Goal: Transaction & Acquisition: Purchase product/service

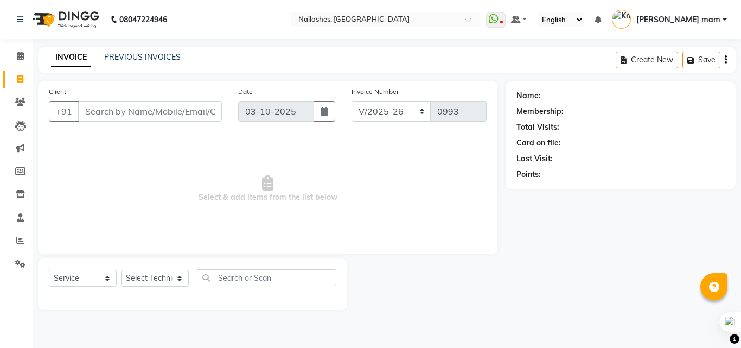
select select "5759"
select select "service"
click at [176, 115] on input "Client" at bounding box center [150, 111] width 144 height 21
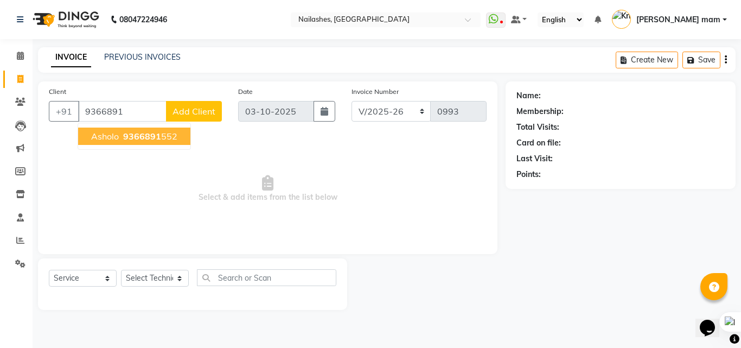
click at [92, 130] on button "Asholo 9366891 552" at bounding box center [134, 136] width 112 height 17
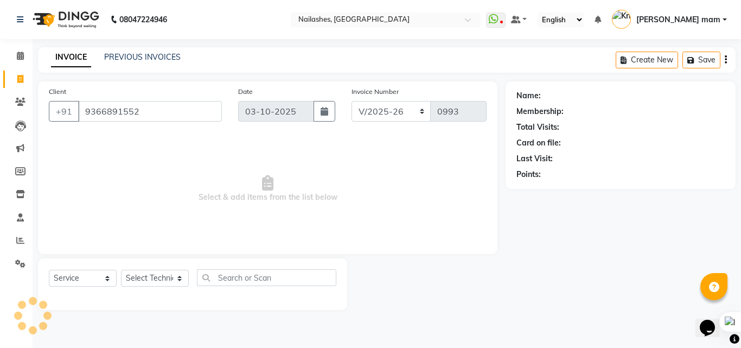
type input "9366891552"
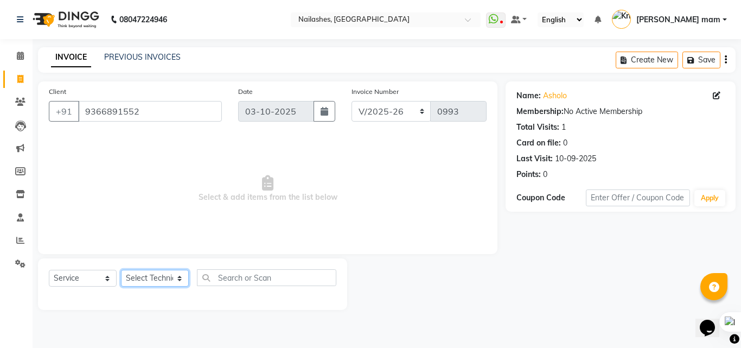
click at [173, 282] on select "Select Technician [PERSON_NAME] [PERSON_NAME] mam [PERSON_NAME]" at bounding box center [155, 278] width 68 height 17
select select "76516"
click at [121, 270] on select "Select Technician [PERSON_NAME] [PERSON_NAME] mam [PERSON_NAME]" at bounding box center [155, 278] width 68 height 17
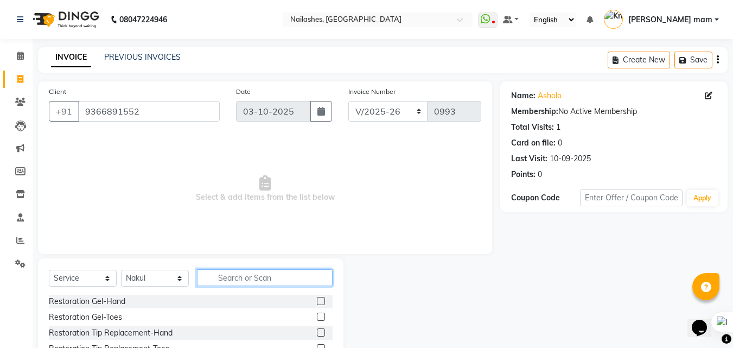
click at [241, 283] on input "text" at bounding box center [265, 277] width 136 height 17
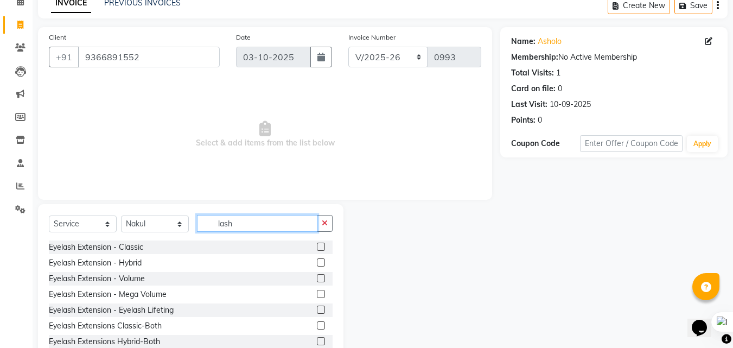
scroll to position [87, 0]
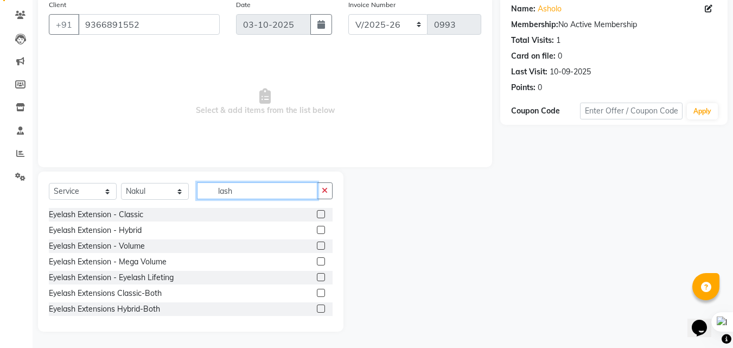
type input "lash"
click at [317, 213] on label at bounding box center [321, 214] width 8 height 8
click at [317, 213] on input "checkbox" at bounding box center [320, 214] width 7 height 7
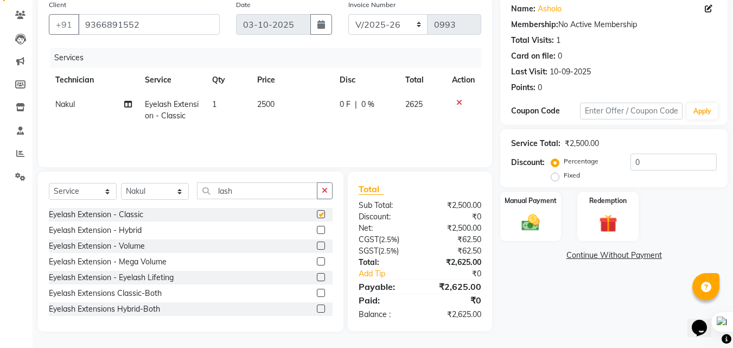
checkbox input "false"
click at [269, 104] on span "2500" at bounding box center [265, 104] width 17 height 10
select select "76516"
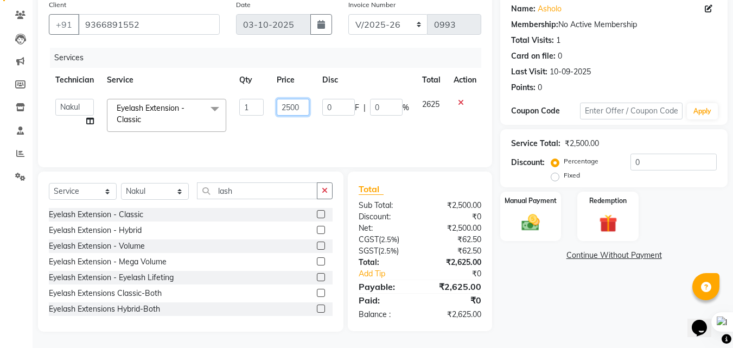
click at [292, 107] on input "2500" at bounding box center [293, 107] width 33 height 17
type input "2000"
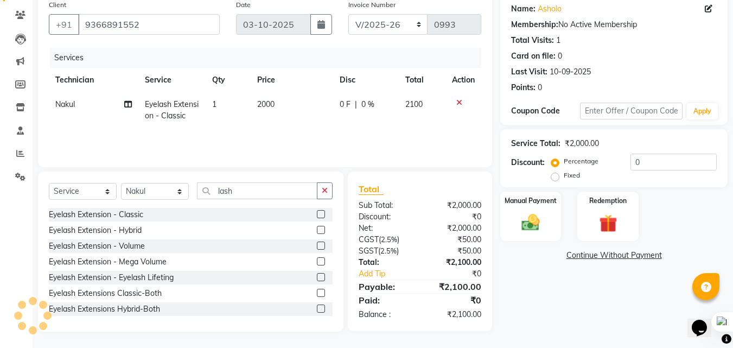
click at [414, 132] on div "Services Technician Service Qty Price Disc Total Action [PERSON_NAME] Eyelash E…" at bounding box center [265, 102] width 432 height 109
click at [656, 166] on input "0" at bounding box center [674, 162] width 86 height 17
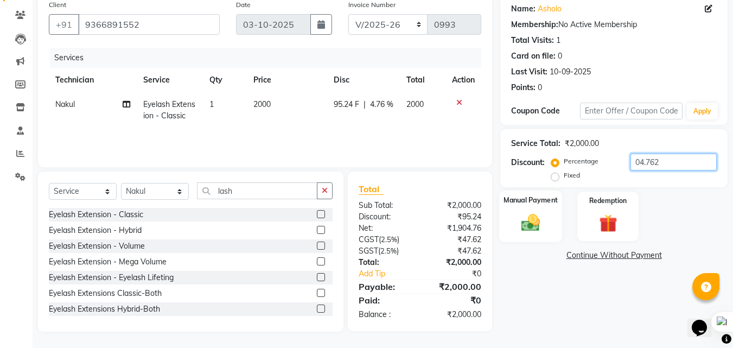
type input "04.762"
click at [530, 225] on img at bounding box center [531, 223] width 30 height 22
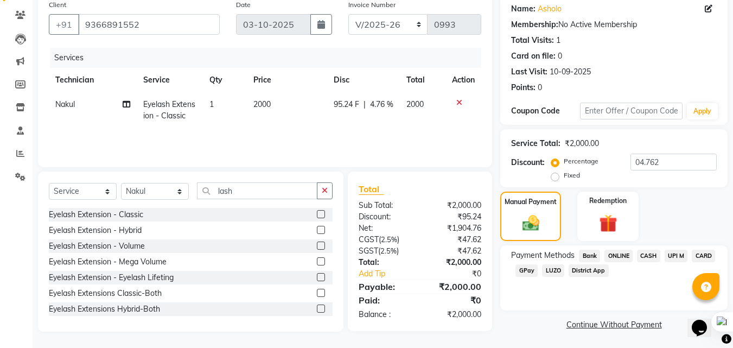
click at [642, 253] on span "CASH" at bounding box center [648, 256] width 23 height 12
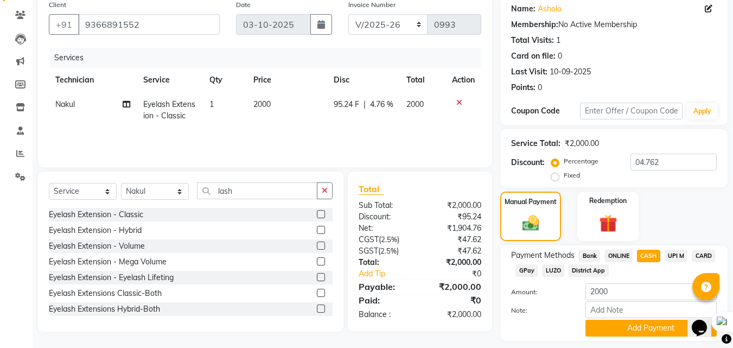
scroll to position [118, 0]
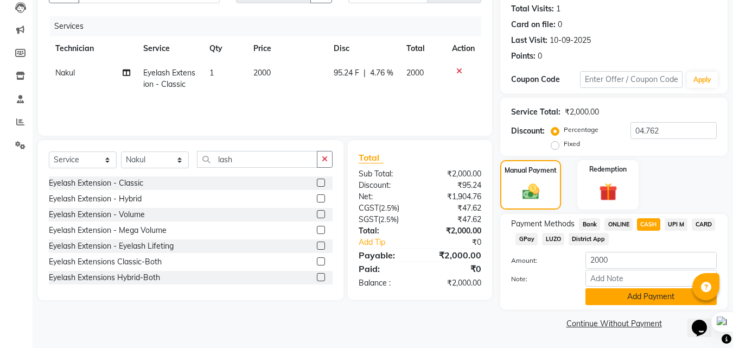
click at [680, 288] on button "Add Payment" at bounding box center [651, 296] width 131 height 17
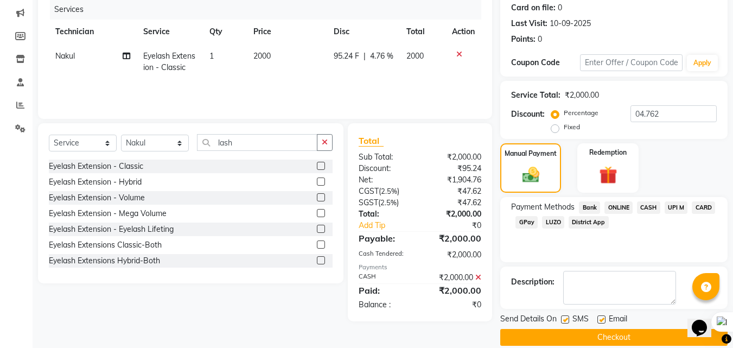
scroll to position [149, 0]
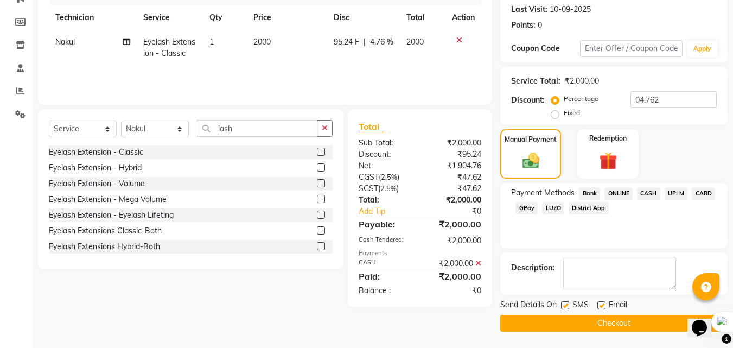
click at [647, 326] on button "Checkout" at bounding box center [613, 323] width 227 height 17
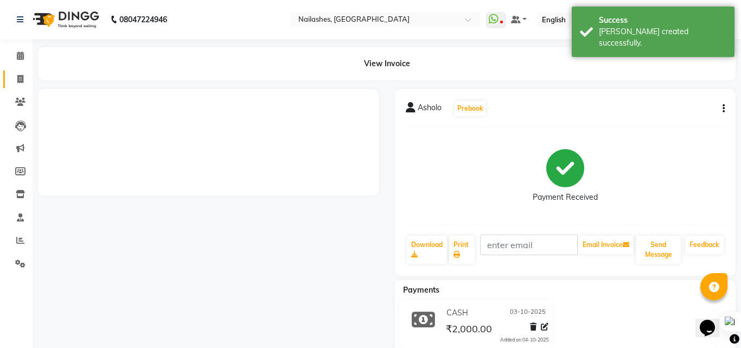
click at [20, 84] on span at bounding box center [20, 79] width 19 height 12
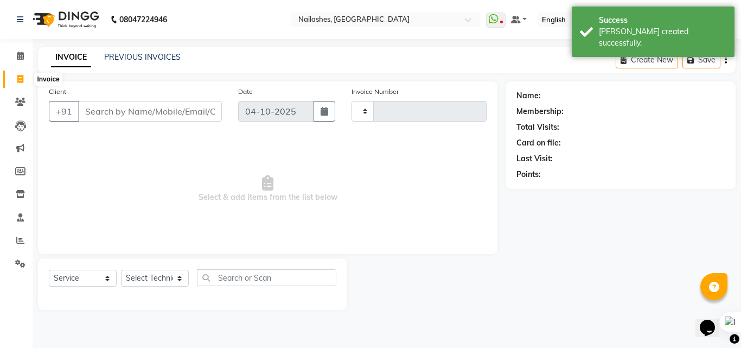
click at [20, 80] on icon at bounding box center [20, 79] width 6 height 8
select select "service"
select select "5759"
type input "0994"
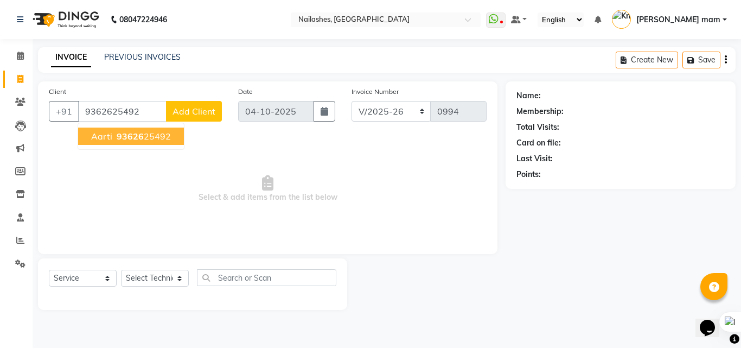
type input "9362625492"
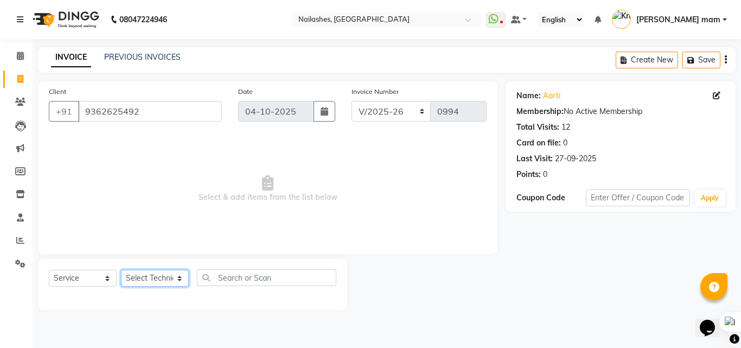
click at [174, 271] on select "Select Technician [PERSON_NAME] [PERSON_NAME] mam [PERSON_NAME]" at bounding box center [155, 278] width 68 height 17
select select "89529"
click at [121, 270] on select "Select Technician [PERSON_NAME] [PERSON_NAME] mam [PERSON_NAME]" at bounding box center [155, 278] width 68 height 17
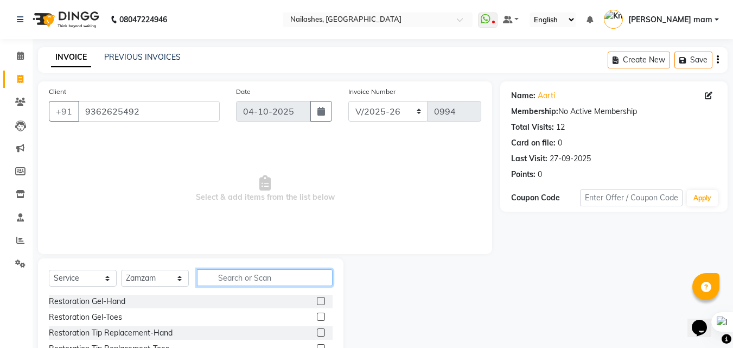
click at [249, 277] on input "text" at bounding box center [265, 277] width 136 height 17
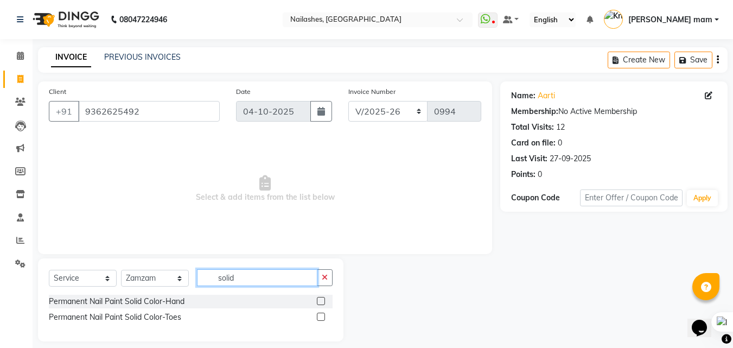
type input "solid"
click at [322, 303] on label at bounding box center [321, 301] width 8 height 8
click at [322, 303] on input "checkbox" at bounding box center [320, 301] width 7 height 7
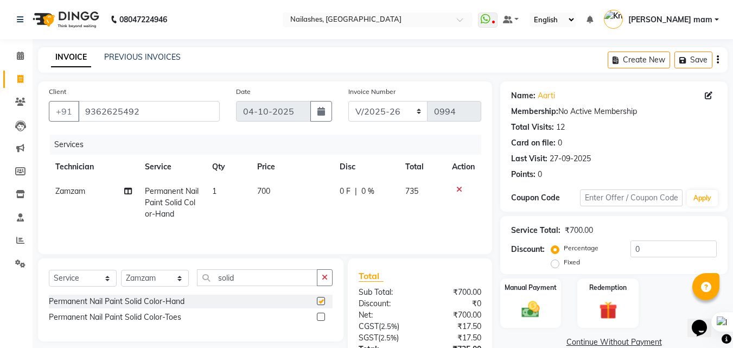
checkbox input "false"
click at [326, 278] on icon "button" at bounding box center [325, 277] width 6 height 8
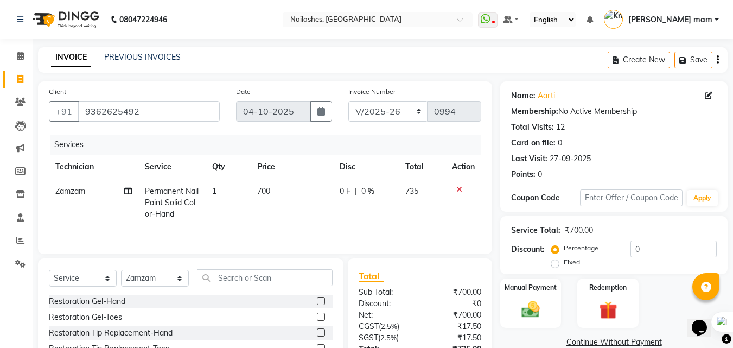
click at [173, 190] on span "Permanent Nail Paint Solid Color-Hand" at bounding box center [172, 202] width 54 height 33
select select "89529"
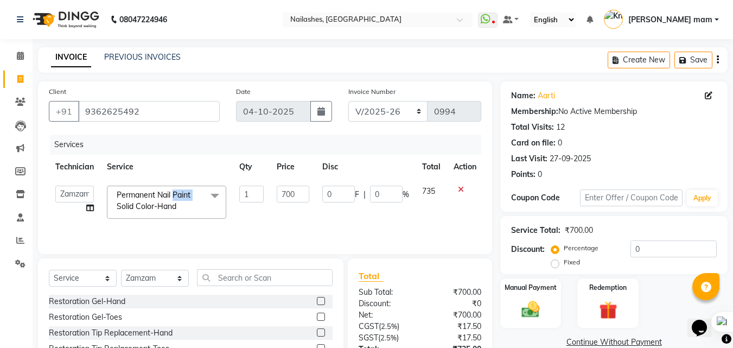
click at [173, 190] on span "Permanent Nail Paint Solid Color-Hand" at bounding box center [154, 200] width 74 height 21
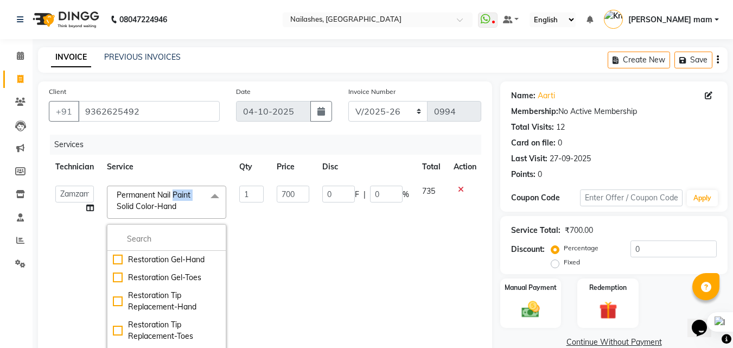
click at [173, 190] on span "Permanent Nail Paint Solid Color-Hand" at bounding box center [154, 200] width 74 height 21
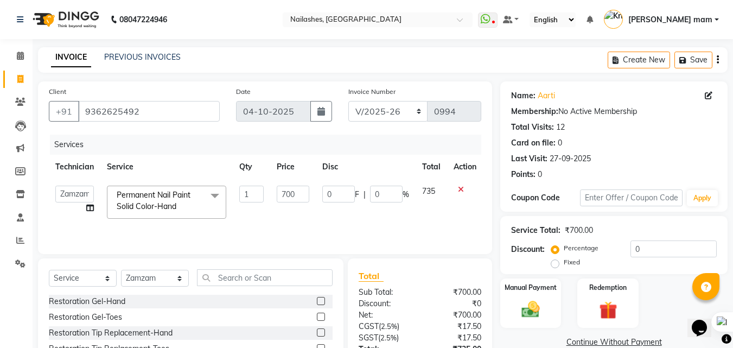
click at [164, 210] on span "Permanent Nail Paint Solid Color-Hand" at bounding box center [154, 200] width 74 height 21
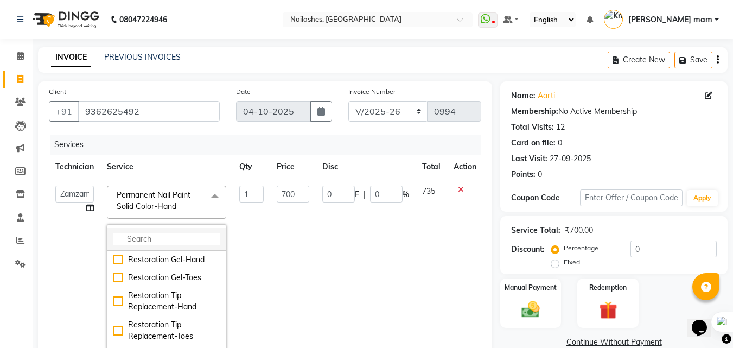
click at [162, 236] on input "multiselect-search" at bounding box center [166, 238] width 107 height 11
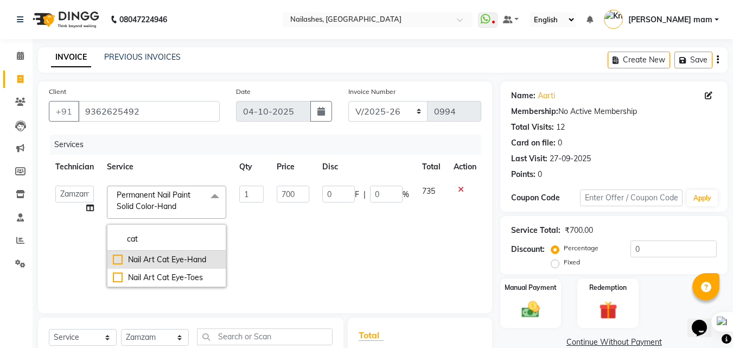
type input "cat"
click at [169, 262] on div "Nail Art Cat Eye-Hand" at bounding box center [166, 259] width 107 height 11
checkbox input "true"
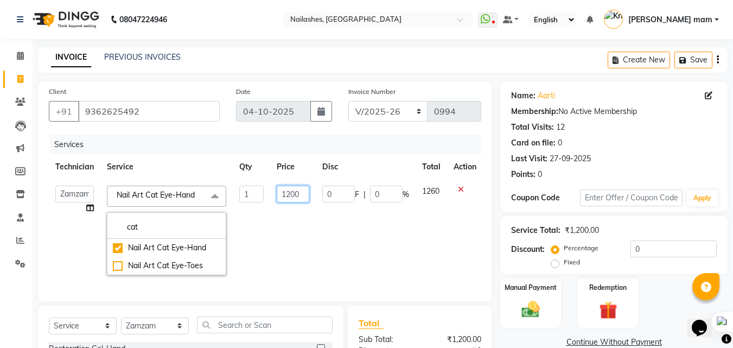
click at [292, 189] on input "1200" at bounding box center [293, 194] width 33 height 17
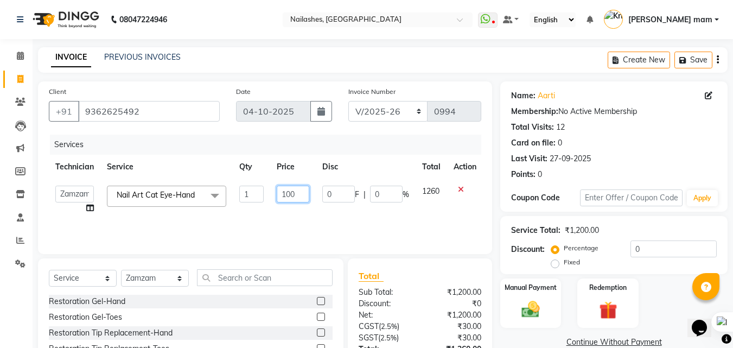
type input "1000"
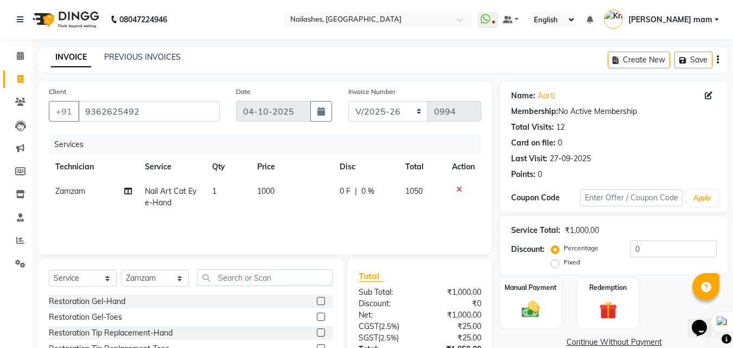
click at [404, 206] on tr "Zamzam Nail Art Cat Eye-Hand 1 1000 0 F | 0 % 1050" at bounding box center [265, 197] width 432 height 36
click at [647, 237] on div "Service Total: ₹1,000.00 Discount: Percentage Fixed 0" at bounding box center [614, 244] width 206 height 49
click at [650, 238] on div "Service Total: ₹1,000.00 Discount: Percentage Fixed 0" at bounding box center [614, 244] width 206 height 49
click at [651, 241] on div "Service Total: ₹1,000.00 Discount: Percentage Fixed 0" at bounding box center [614, 244] width 206 height 49
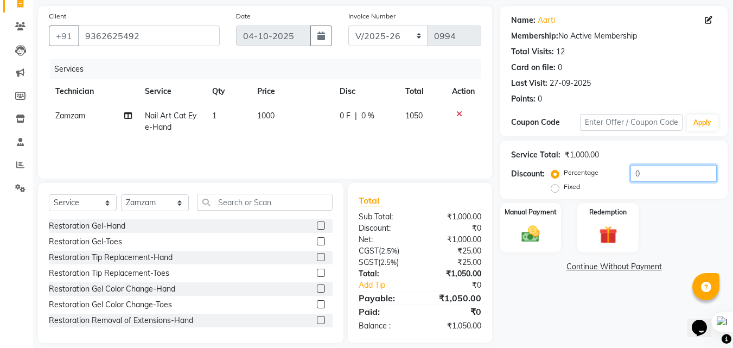
scroll to position [87, 0]
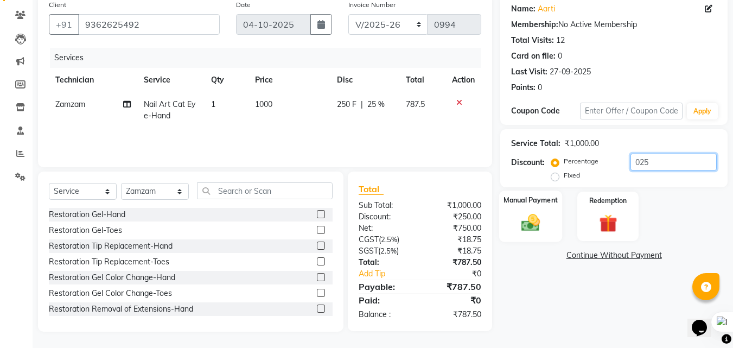
type input "025"
click at [513, 221] on div "Manual Payment" at bounding box center [530, 216] width 63 height 52
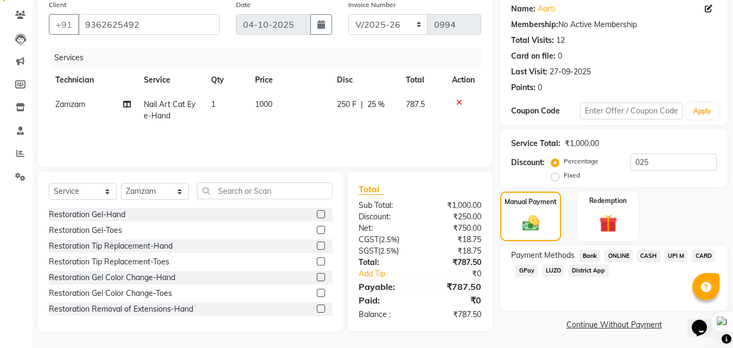
click at [669, 252] on span "UPI M" at bounding box center [676, 256] width 23 height 12
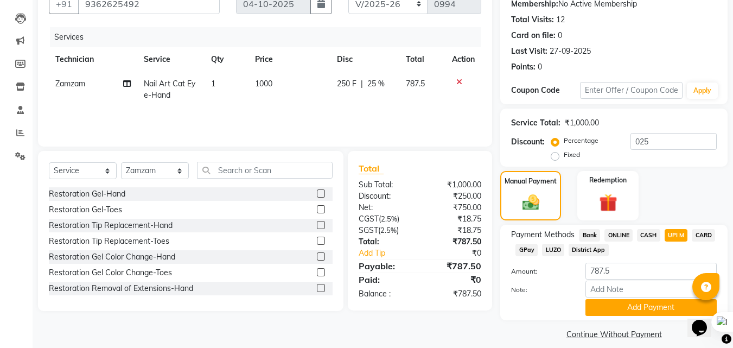
scroll to position [118, 0]
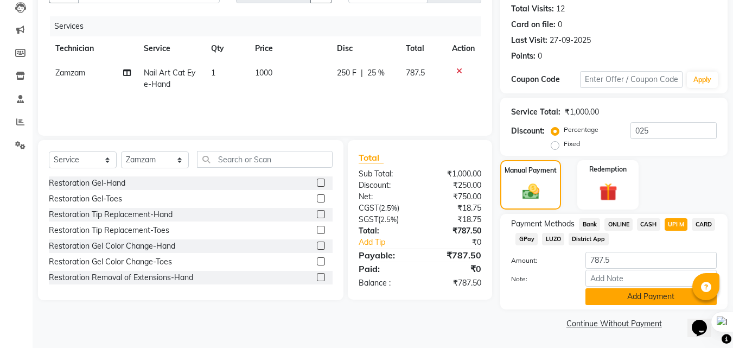
click at [657, 295] on button "Add Payment" at bounding box center [651, 296] width 131 height 17
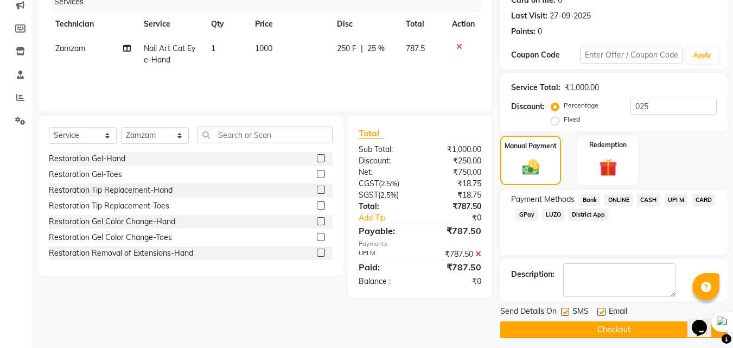
scroll to position [149, 0]
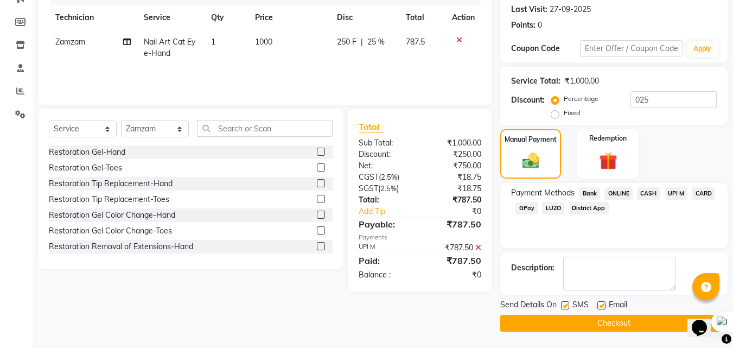
click at [641, 323] on button "Checkout" at bounding box center [613, 323] width 227 height 17
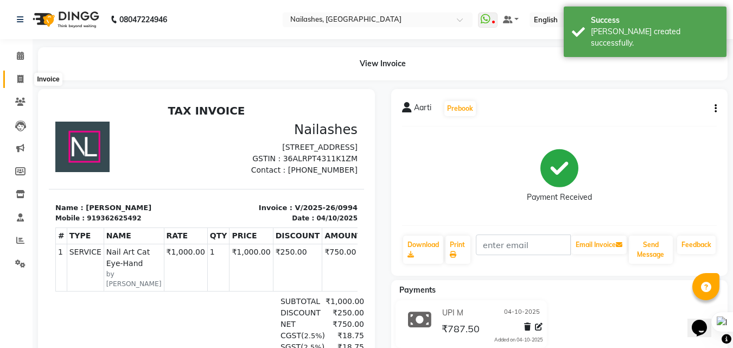
click at [16, 82] on span at bounding box center [20, 79] width 19 height 12
select select "service"
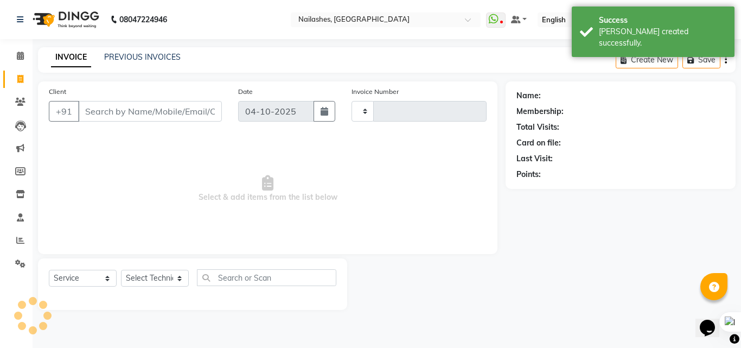
type input "0995"
select select "5759"
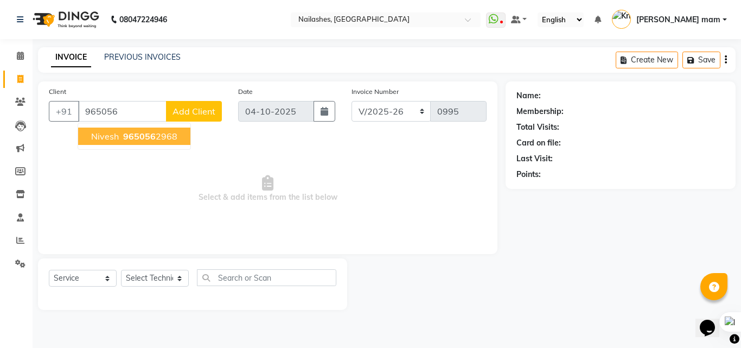
click at [156, 136] on ngb-highlight "965056 2968" at bounding box center [149, 136] width 56 height 11
type input "9650562968"
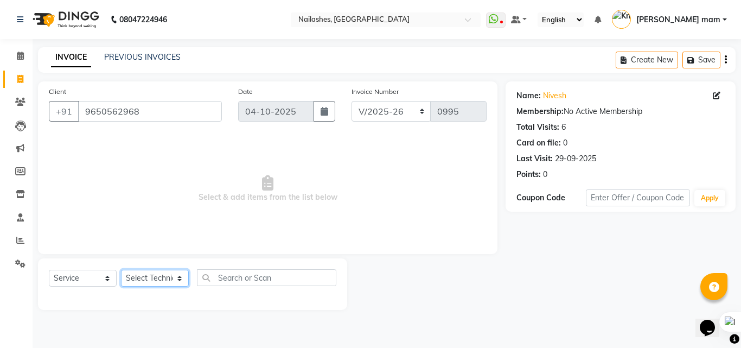
click at [173, 275] on select "Select Technician [PERSON_NAME] [PERSON_NAME] mam [PERSON_NAME]" at bounding box center [155, 278] width 68 height 17
select select "86312"
click at [121, 270] on select "Select Technician [PERSON_NAME] [PERSON_NAME] mam [PERSON_NAME]" at bounding box center [155, 278] width 68 height 17
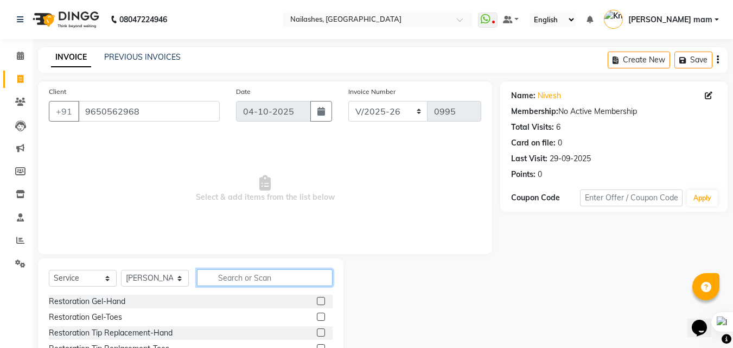
click at [241, 275] on input "text" at bounding box center [265, 277] width 136 height 17
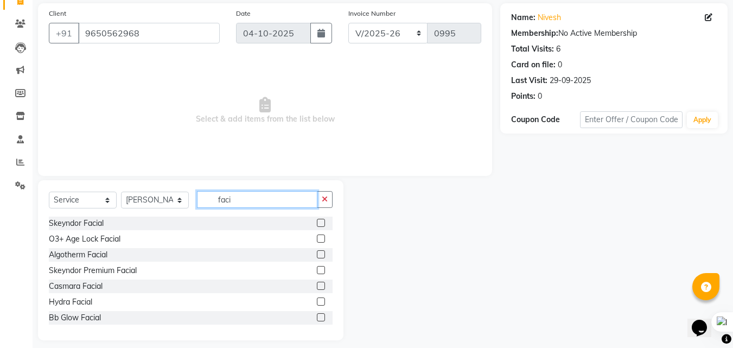
scroll to position [87, 0]
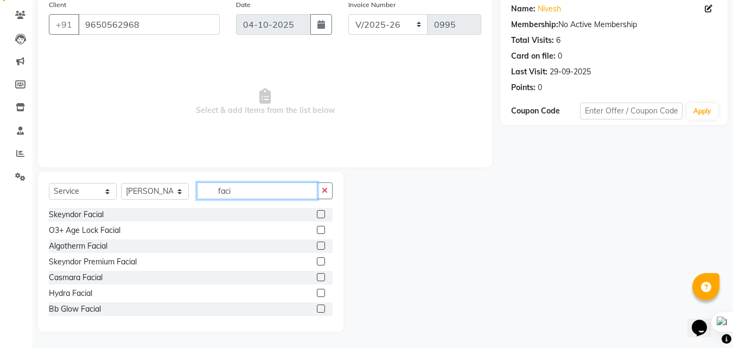
type input "faci"
click at [317, 227] on label at bounding box center [321, 230] width 8 height 8
click at [317, 227] on input "checkbox" at bounding box center [320, 230] width 7 height 7
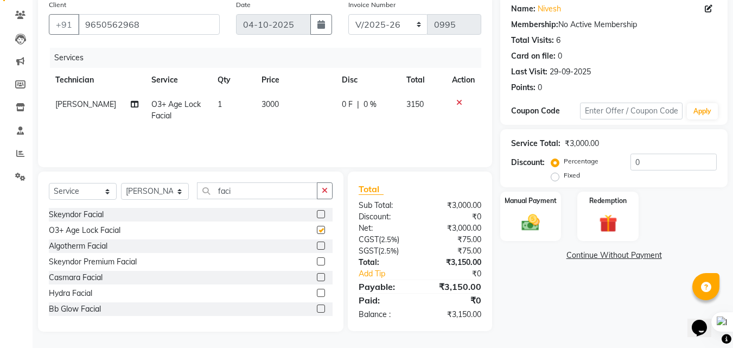
checkbox input "false"
click at [455, 102] on div at bounding box center [463, 103] width 23 height 8
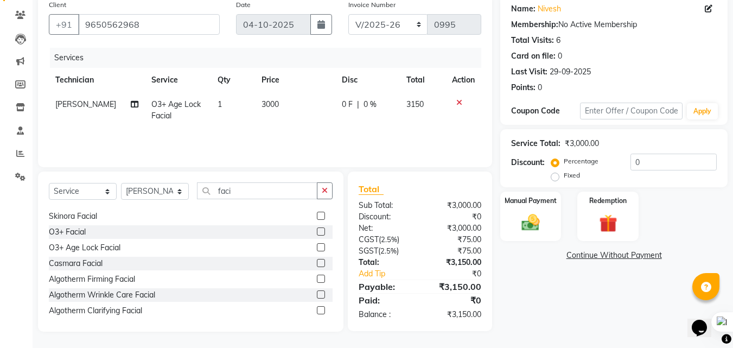
click at [319, 217] on div at bounding box center [325, 216] width 16 height 14
click at [317, 217] on label at bounding box center [321, 216] width 8 height 8
click at [317, 217] on input "checkbox" at bounding box center [320, 216] width 7 height 7
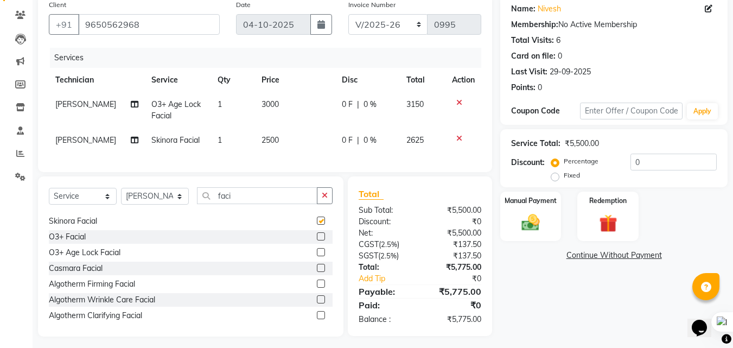
checkbox input "false"
click at [459, 101] on icon at bounding box center [459, 103] width 6 height 8
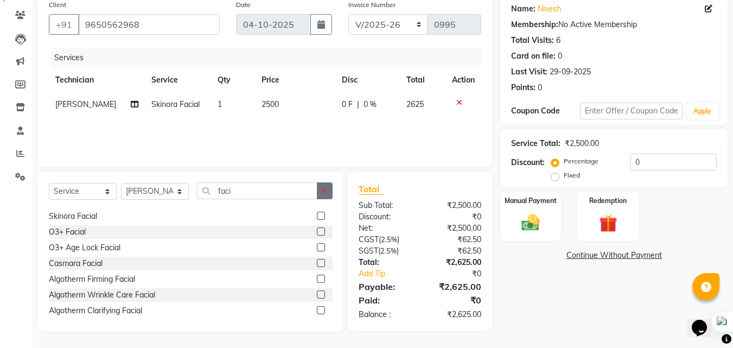
click at [326, 194] on button "button" at bounding box center [325, 190] width 16 height 17
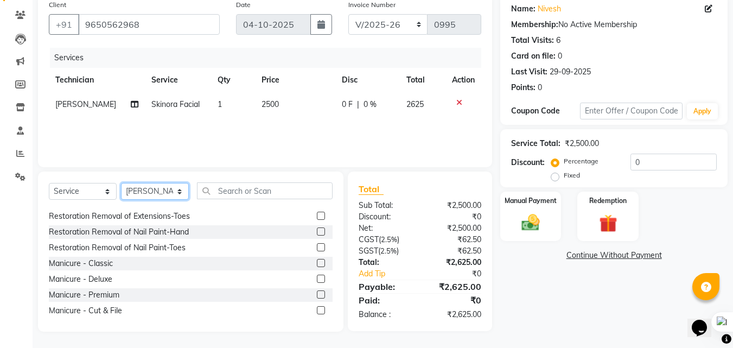
click at [154, 185] on select "Select Technician [PERSON_NAME] [PERSON_NAME] mam [PERSON_NAME]" at bounding box center [155, 191] width 68 height 17
select select "89529"
click at [121, 183] on select "Select Technician [PERSON_NAME] [PERSON_NAME] mam [PERSON_NAME]" at bounding box center [155, 191] width 68 height 17
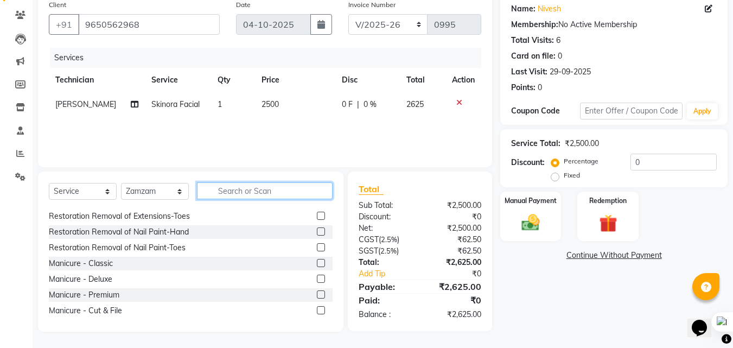
click at [253, 189] on input "text" at bounding box center [265, 190] width 136 height 17
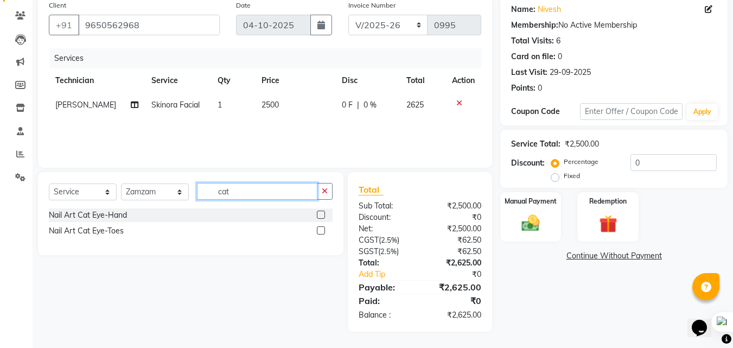
scroll to position [86, 0]
type input "cat"
click at [321, 215] on label at bounding box center [321, 215] width 8 height 8
click at [321, 215] on input "checkbox" at bounding box center [320, 215] width 7 height 7
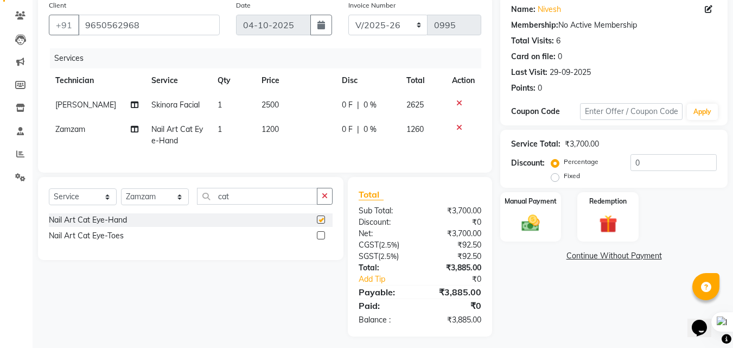
checkbox input "false"
click at [262, 126] on span "1200" at bounding box center [270, 129] width 17 height 10
select select "89529"
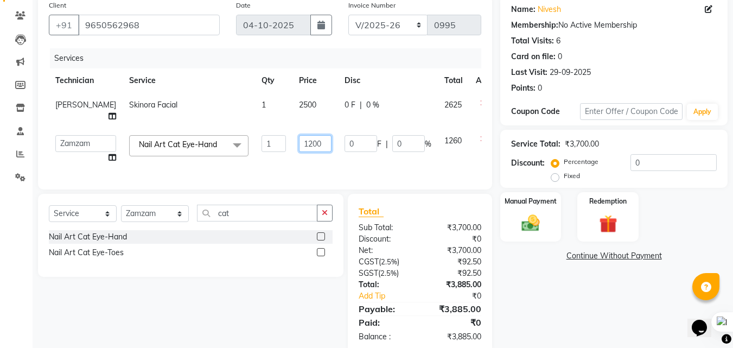
click at [299, 142] on input "1200" at bounding box center [315, 143] width 33 height 17
click at [299, 143] on input "1200" at bounding box center [315, 143] width 33 height 17
type input "1000"
click at [349, 174] on div "Client [PHONE_NUMBER] Date [DATE] Invoice Number BTH/2025-26 RED/2025-26 V/2025…" at bounding box center [265, 92] width 454 height 194
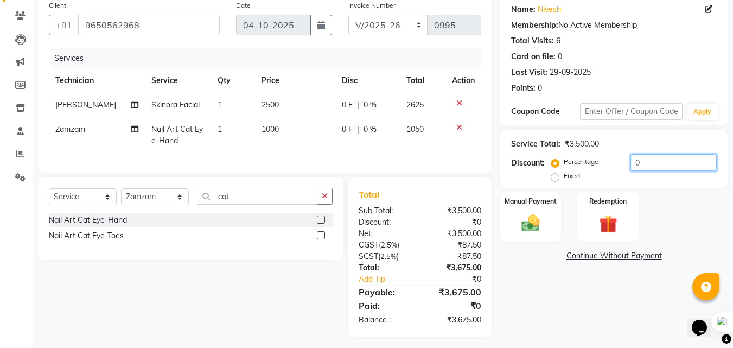
click at [639, 164] on input "0" at bounding box center [674, 162] width 86 height 17
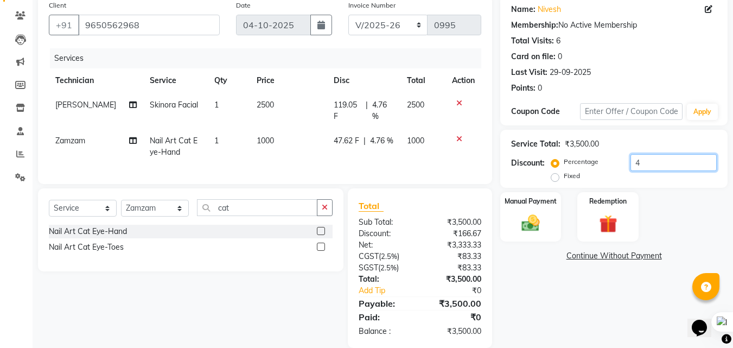
scroll to position [99, 0]
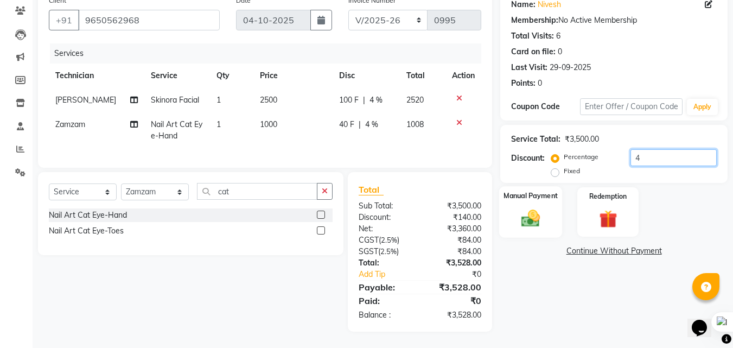
type input "4"
click at [507, 199] on div "Manual Payment" at bounding box center [530, 212] width 63 height 52
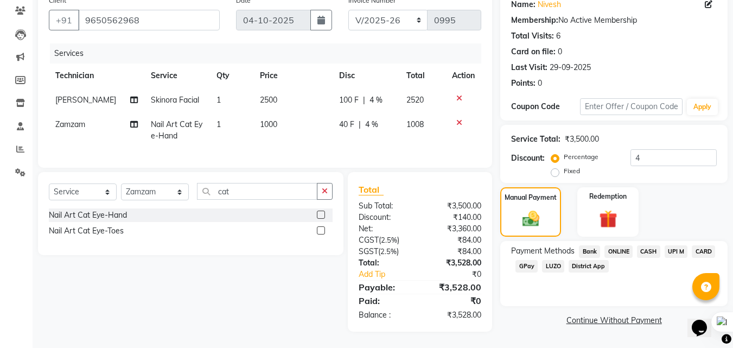
click at [654, 246] on span "CASH" at bounding box center [648, 251] width 23 height 12
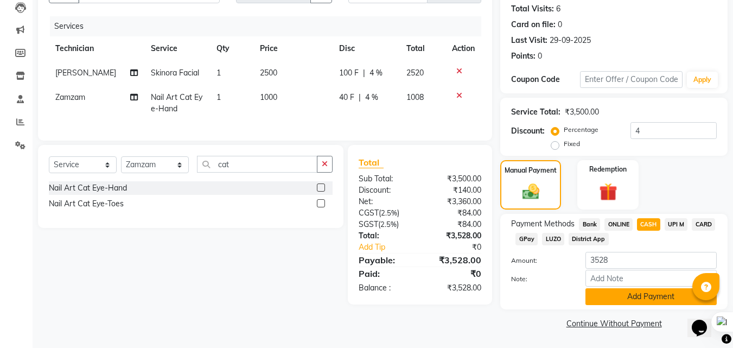
click at [646, 297] on button "Add Payment" at bounding box center [651, 296] width 131 height 17
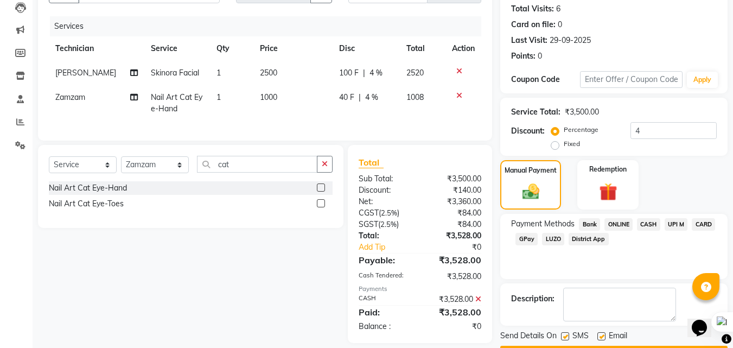
scroll to position [149, 0]
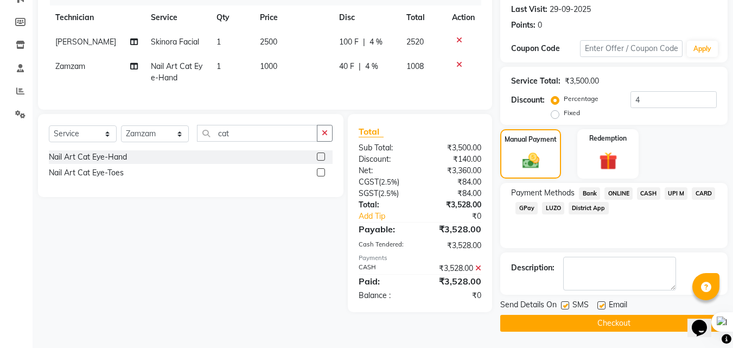
click at [639, 327] on button "Checkout" at bounding box center [613, 323] width 227 height 17
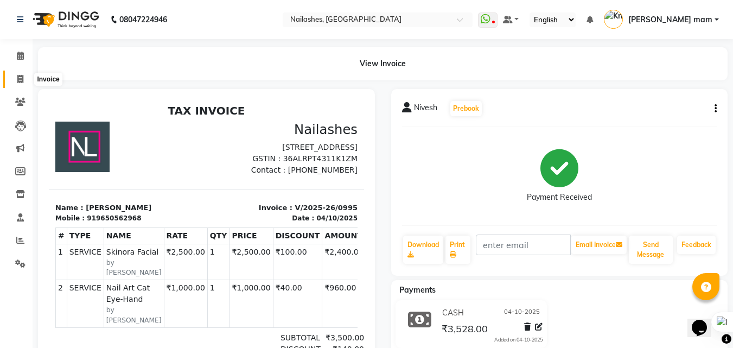
click at [17, 85] on span at bounding box center [20, 79] width 19 height 12
select select "5759"
select select "service"
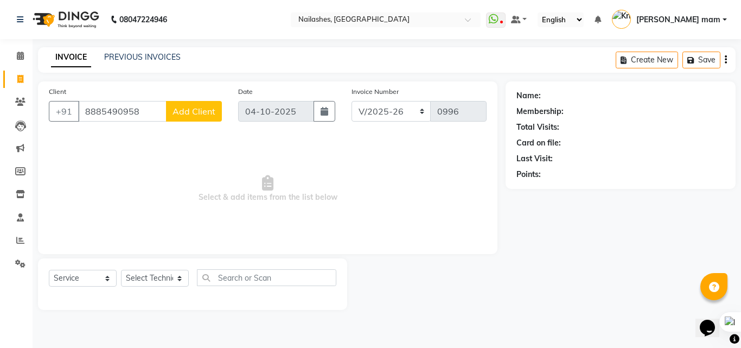
type input "8885490958"
click at [215, 115] on span "Add Client" at bounding box center [194, 111] width 43 height 11
select select "21"
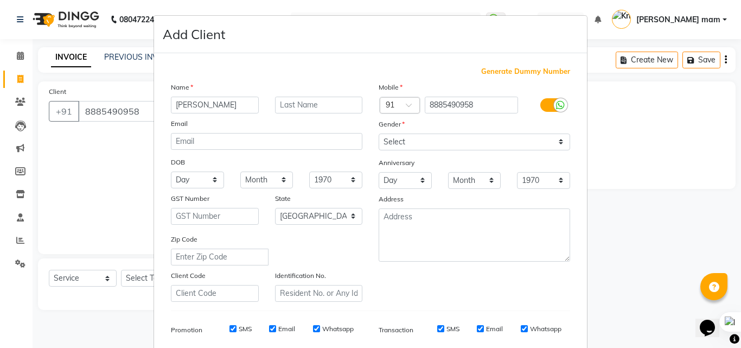
type input "[PERSON_NAME]"
click at [467, 141] on select "Select [DEMOGRAPHIC_DATA] [DEMOGRAPHIC_DATA] Other Prefer Not To Say" at bounding box center [475, 141] width 192 height 17
select select "[DEMOGRAPHIC_DATA]"
click at [379, 133] on select "Select [DEMOGRAPHIC_DATA] [DEMOGRAPHIC_DATA] Other Prefer Not To Say" at bounding box center [475, 141] width 192 height 17
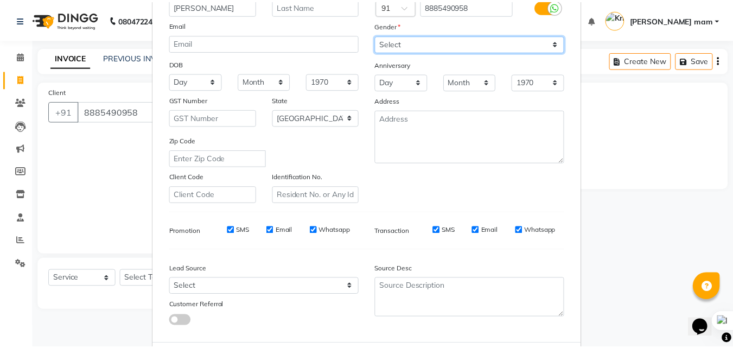
scroll to position [153, 0]
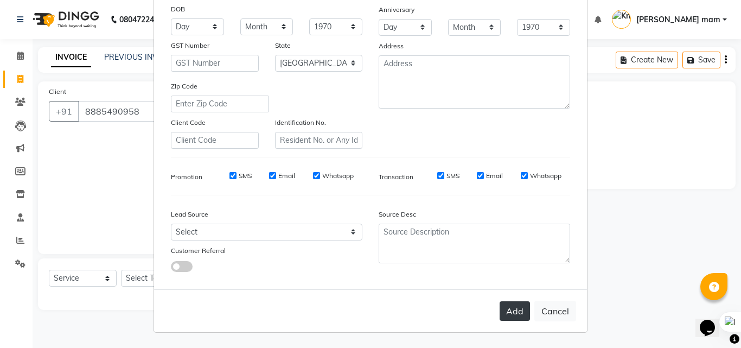
click at [512, 317] on button "Add" at bounding box center [515, 311] width 30 height 20
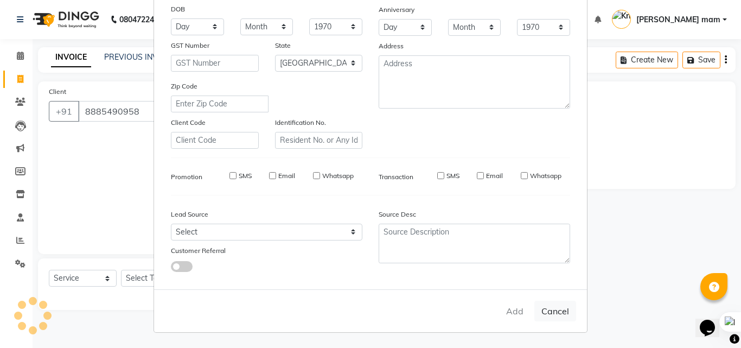
select select
select select "null"
select select
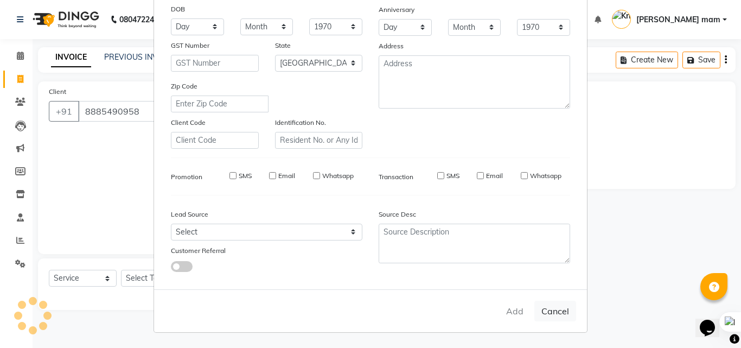
select select
checkbox input "false"
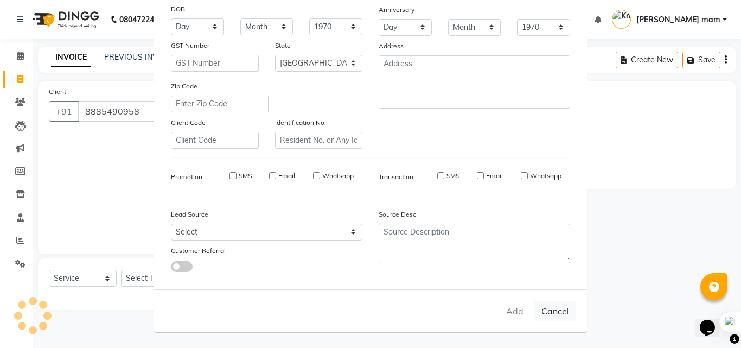
checkbox input "false"
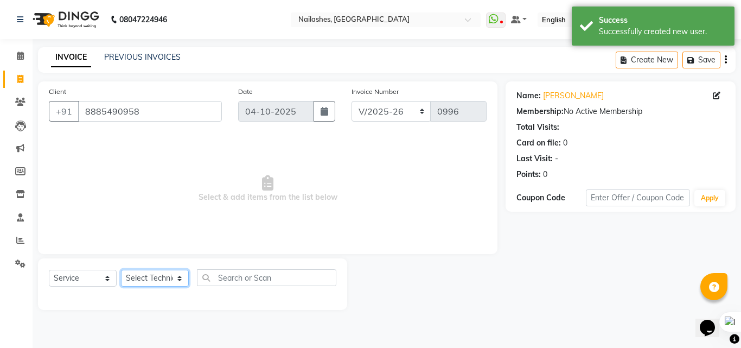
click at [163, 282] on select "Select Technician [PERSON_NAME] [PERSON_NAME] mam [PERSON_NAME]" at bounding box center [155, 278] width 68 height 17
select select "89520"
click at [121, 270] on select "Select Technician [PERSON_NAME] [PERSON_NAME] mam [PERSON_NAME]" at bounding box center [155, 278] width 68 height 17
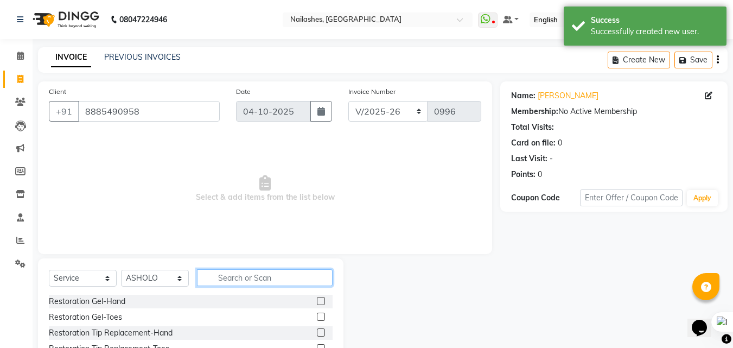
click at [250, 277] on input "text" at bounding box center [265, 277] width 136 height 17
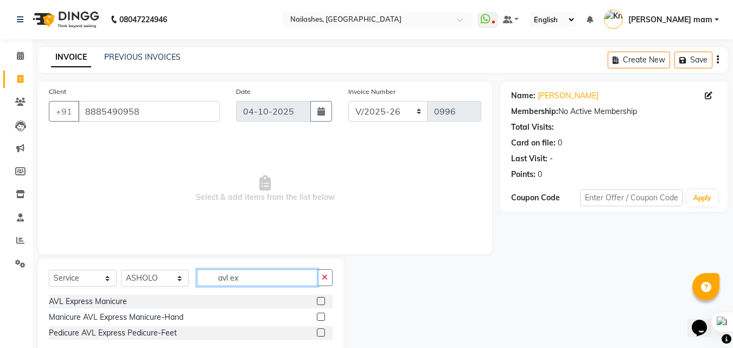
type input "avl ex"
click at [317, 332] on label at bounding box center [321, 332] width 8 height 8
click at [317, 332] on input "checkbox" at bounding box center [320, 332] width 7 height 7
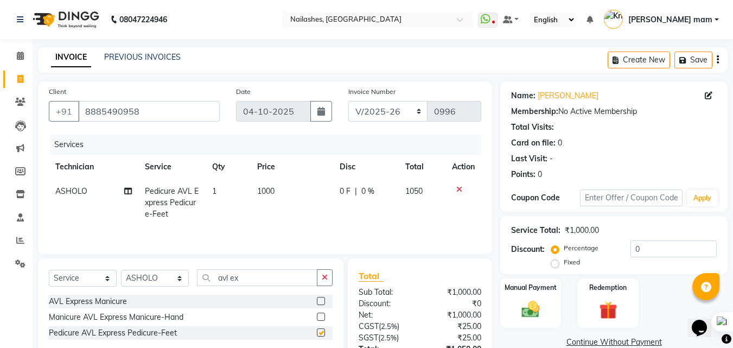
checkbox input "false"
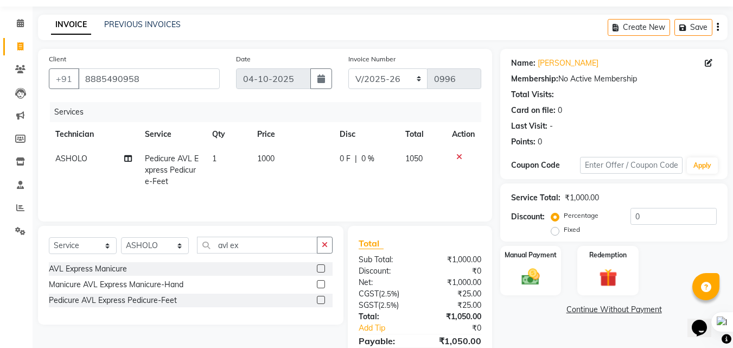
scroll to position [86, 0]
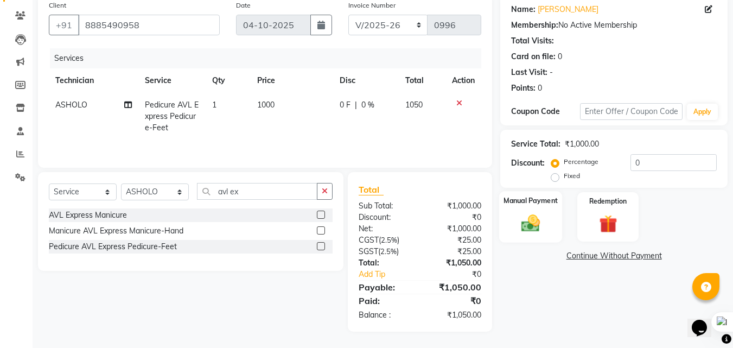
click at [531, 207] on div "Manual Payment" at bounding box center [530, 217] width 63 height 52
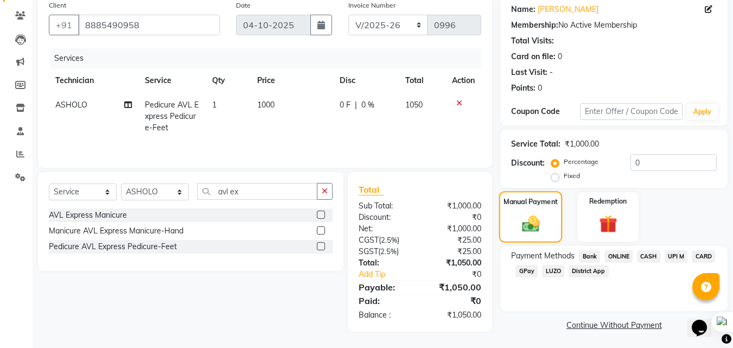
scroll to position [88, 0]
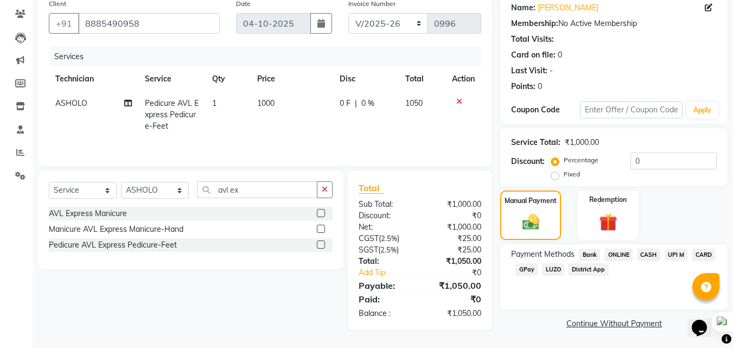
click at [675, 255] on span "UPI M" at bounding box center [676, 255] width 23 height 12
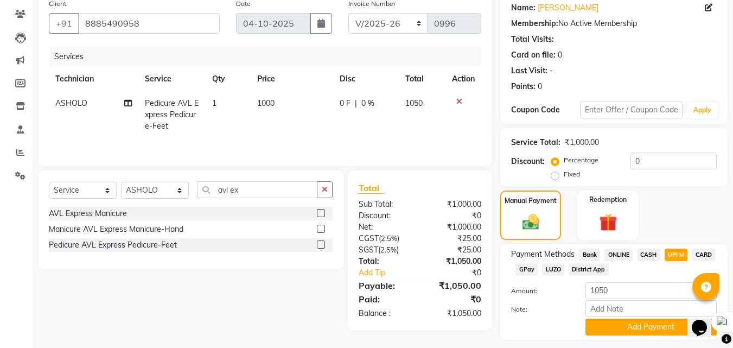
click at [696, 252] on span "CARD" at bounding box center [703, 255] width 23 height 12
click at [633, 333] on button "Add Payment" at bounding box center [651, 327] width 131 height 17
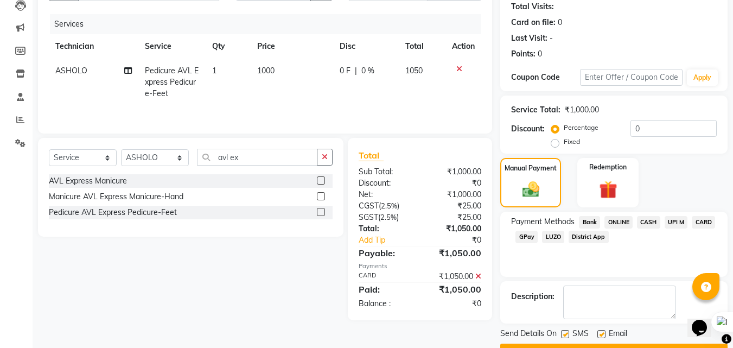
scroll to position [149, 0]
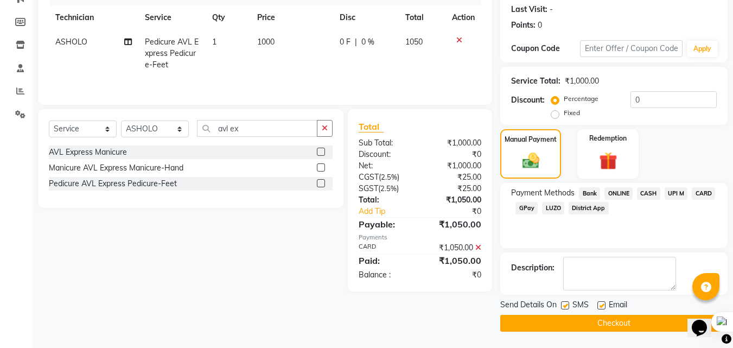
click at [618, 328] on button "Checkout" at bounding box center [613, 323] width 227 height 17
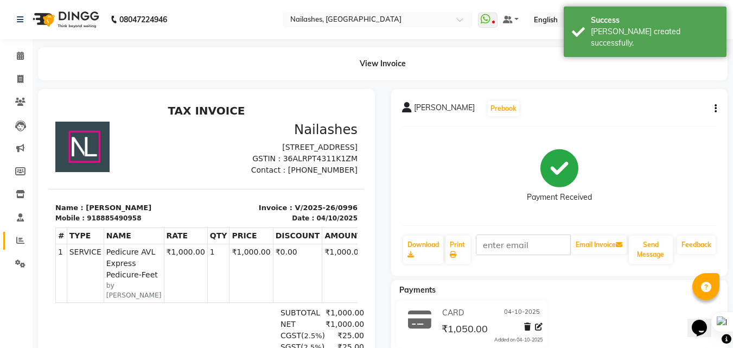
click at [23, 239] on icon at bounding box center [20, 240] width 8 height 8
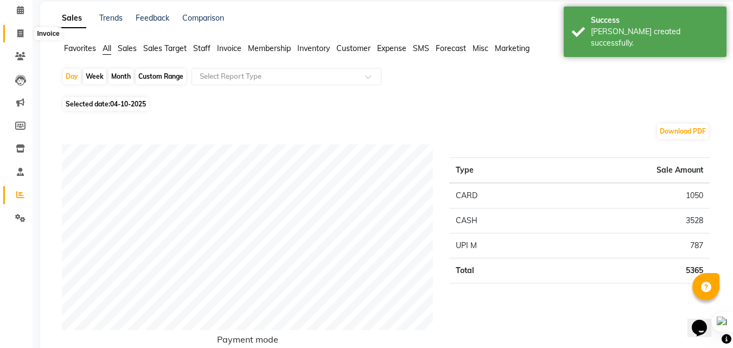
scroll to position [109, 0]
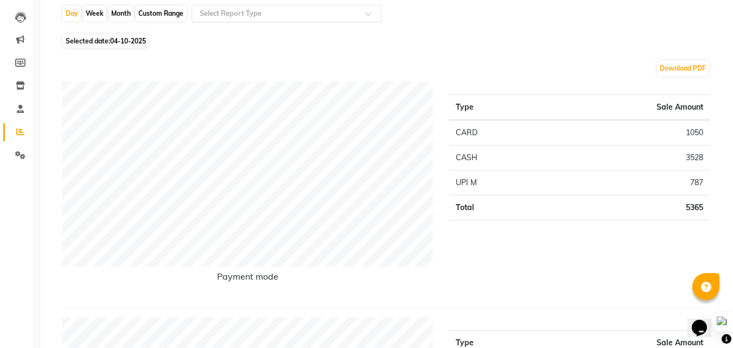
click at [234, 11] on input "text" at bounding box center [276, 13] width 156 height 11
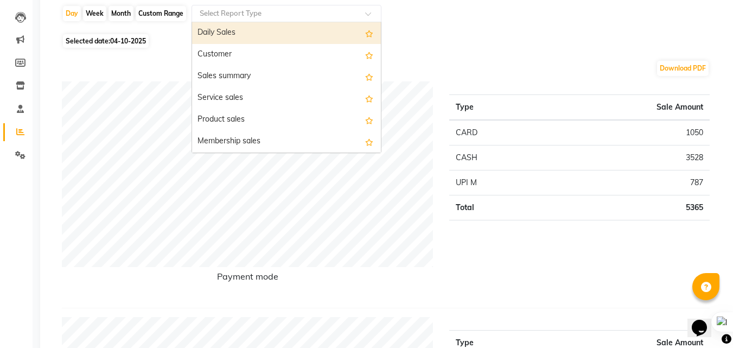
click at [246, 35] on div "Daily Sales" at bounding box center [286, 33] width 189 height 22
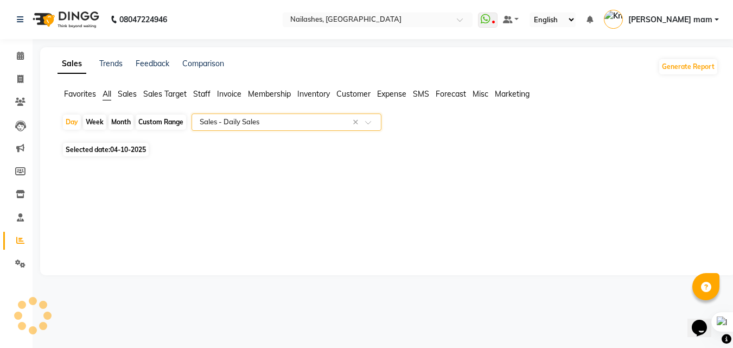
select select "full_report"
select select "csv"
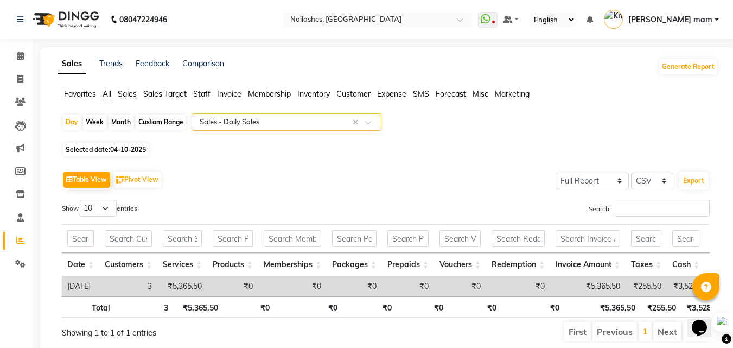
click at [240, 123] on input "text" at bounding box center [276, 122] width 156 height 11
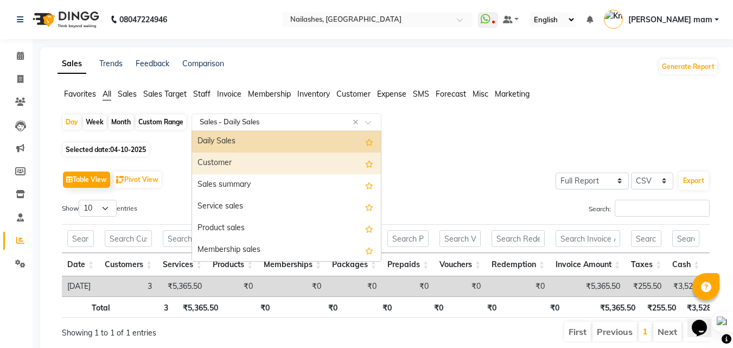
click at [239, 154] on div "Customer" at bounding box center [286, 163] width 189 height 22
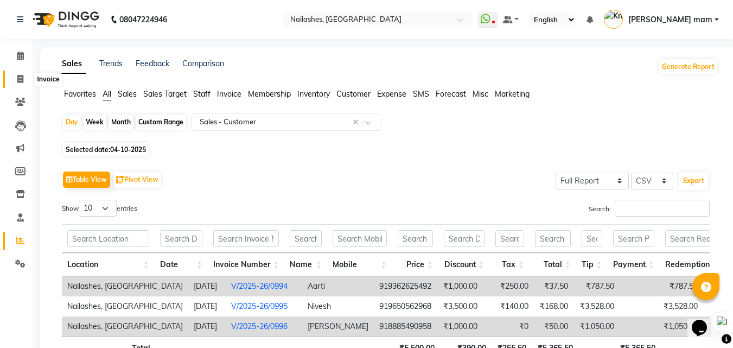
click at [13, 85] on span at bounding box center [20, 79] width 19 height 12
select select "service"
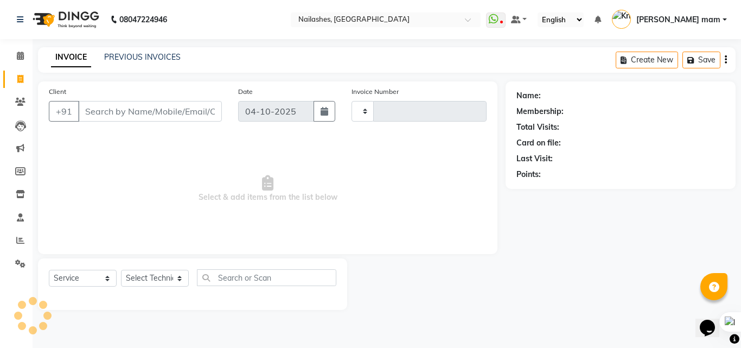
type input "0997"
select select "5759"
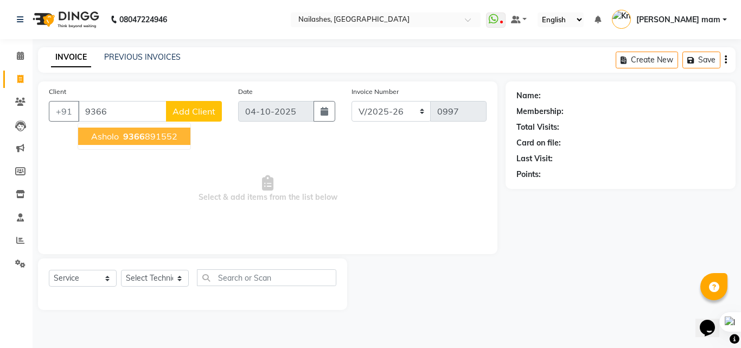
click at [125, 143] on button "Asholo 9366 891552" at bounding box center [134, 136] width 112 height 17
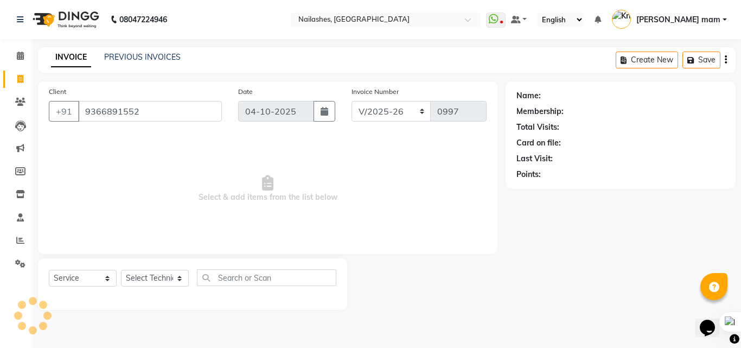
type input "9366891552"
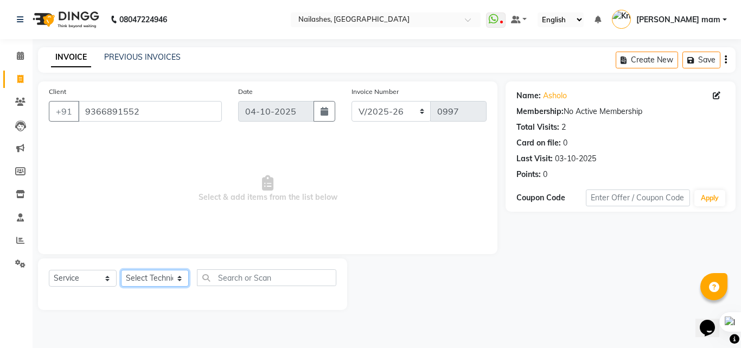
click at [177, 279] on select "Select Technician [PERSON_NAME] [PERSON_NAME] mam [PERSON_NAME]" at bounding box center [155, 278] width 68 height 17
select select "76516"
click at [121, 270] on select "Select Technician [PERSON_NAME] [PERSON_NAME] mam [PERSON_NAME]" at bounding box center [155, 278] width 68 height 17
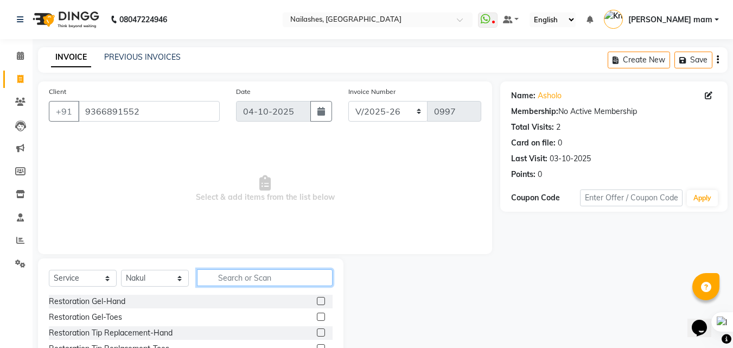
click at [245, 279] on input "text" at bounding box center [265, 277] width 136 height 17
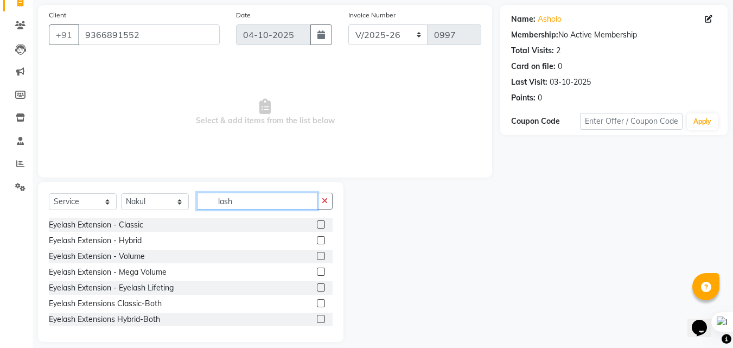
scroll to position [87, 0]
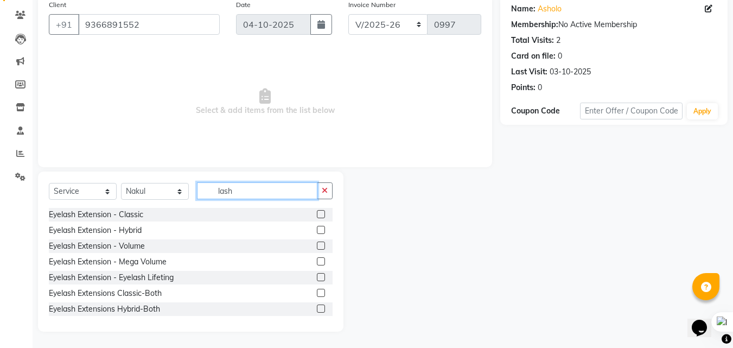
type input "lash"
click at [317, 217] on label at bounding box center [321, 214] width 8 height 8
click at [317, 217] on input "checkbox" at bounding box center [320, 214] width 7 height 7
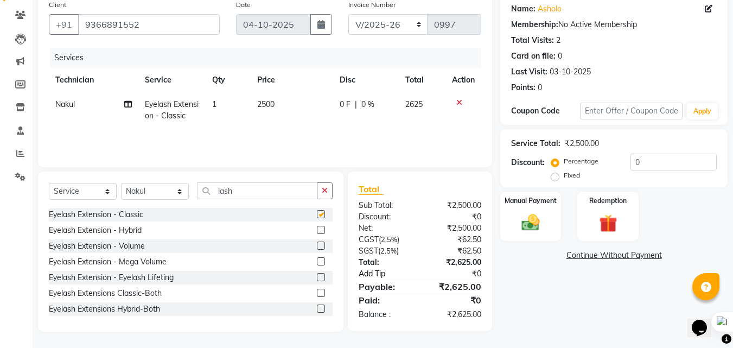
checkbox input "false"
click at [272, 107] on span "2500" at bounding box center [265, 104] width 17 height 10
select select "76516"
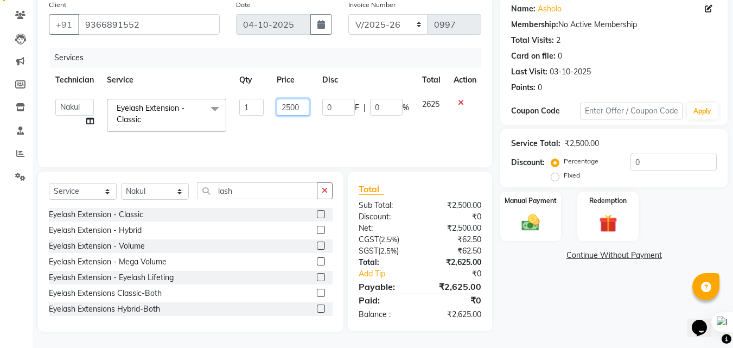
click at [289, 106] on input "2500" at bounding box center [293, 107] width 33 height 17
type input "2000"
click at [653, 152] on div "Service Total: ₹2,500.00 Discount: Percentage Fixed 0" at bounding box center [614, 157] width 206 height 49
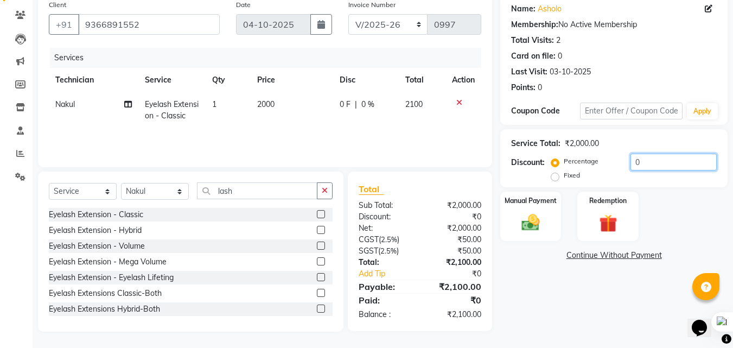
click at [654, 158] on input "0" at bounding box center [674, 162] width 86 height 17
type input "04.762"
click at [533, 219] on img at bounding box center [531, 223] width 30 height 22
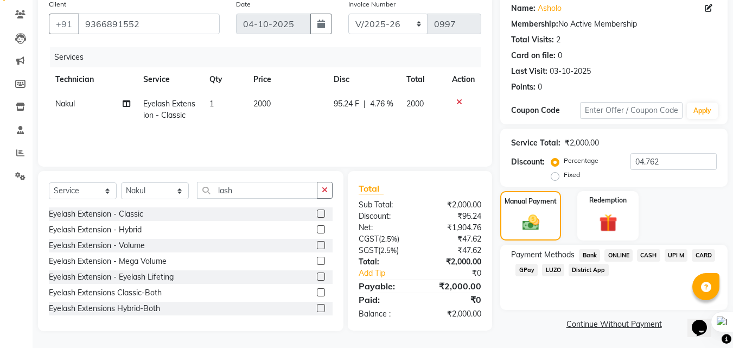
scroll to position [88, 0]
click at [651, 257] on span "CASH" at bounding box center [648, 255] width 23 height 12
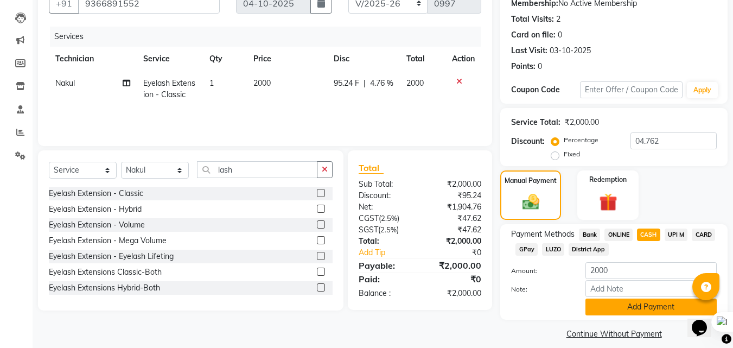
scroll to position [118, 0]
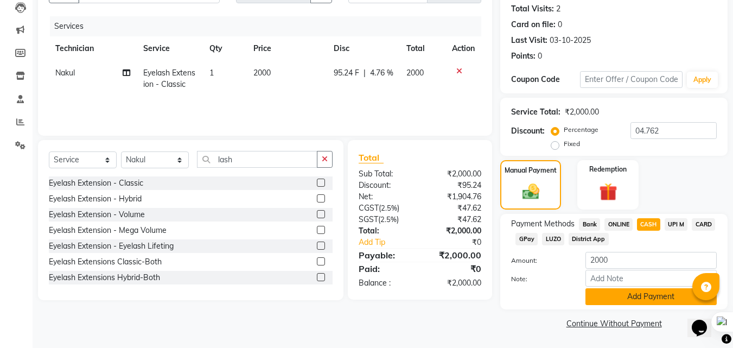
click at [651, 303] on button "Add Payment" at bounding box center [651, 296] width 131 height 17
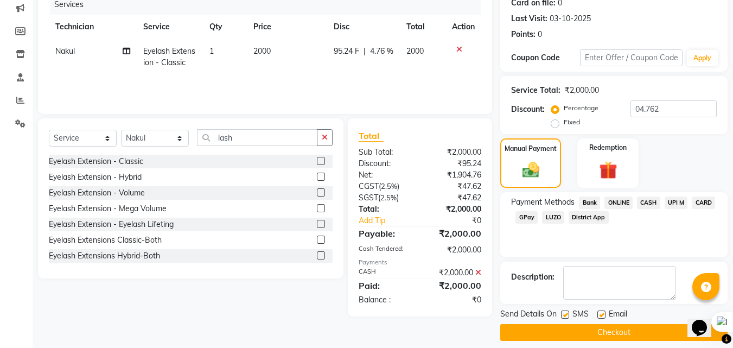
scroll to position [149, 0]
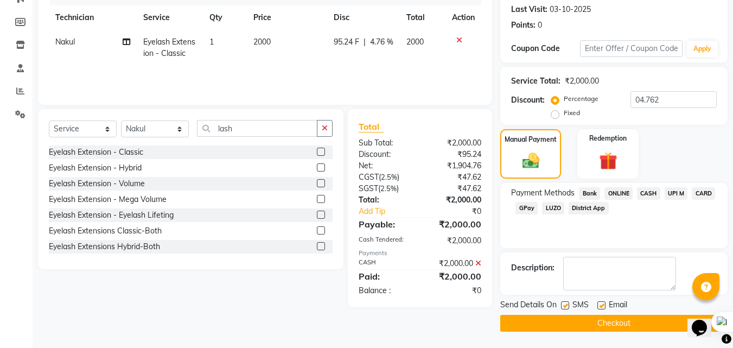
click at [619, 327] on button "Checkout" at bounding box center [613, 323] width 227 height 17
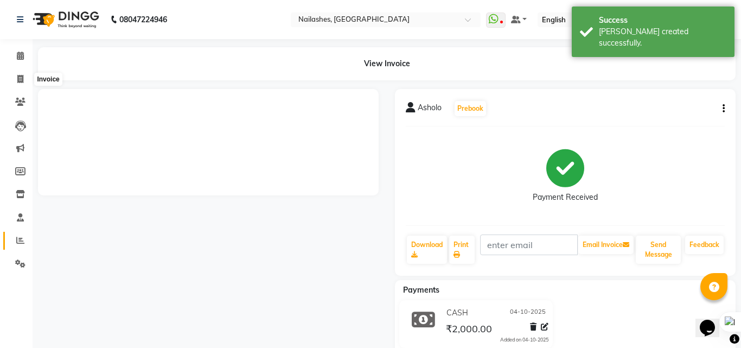
click at [21, 241] on icon at bounding box center [20, 240] width 8 height 8
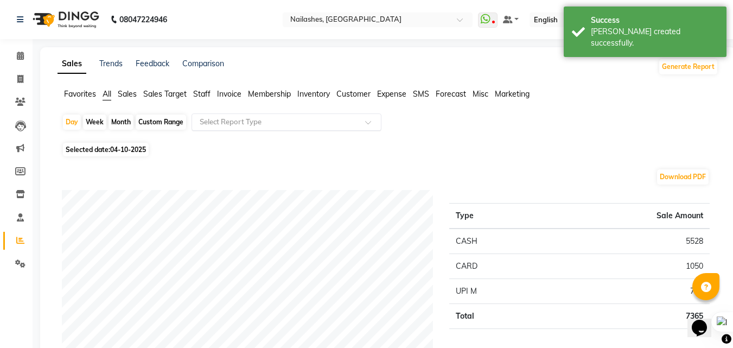
click at [221, 120] on input "text" at bounding box center [276, 122] width 156 height 11
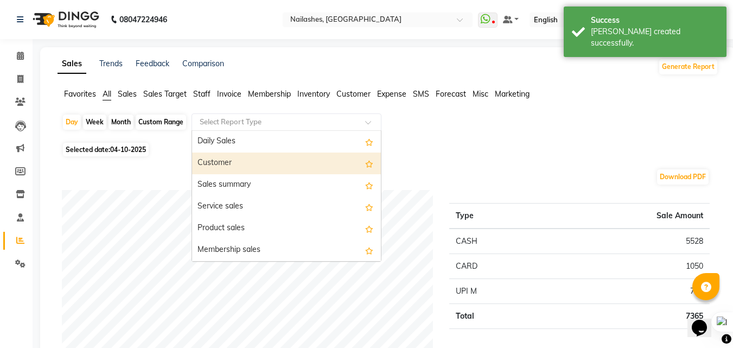
click at [226, 161] on div "Customer" at bounding box center [286, 163] width 189 height 22
select select "full_report"
select select "csv"
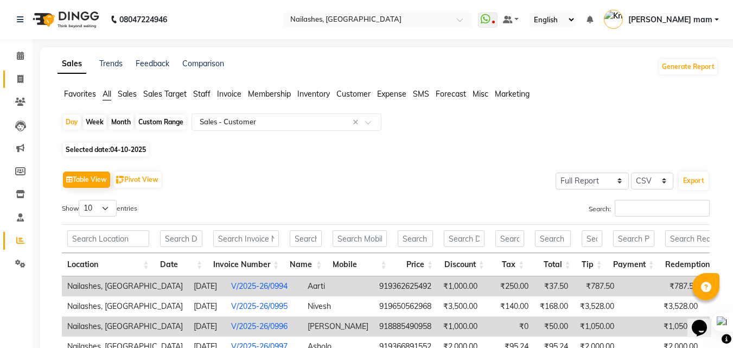
click at [21, 80] on icon at bounding box center [20, 79] width 6 height 8
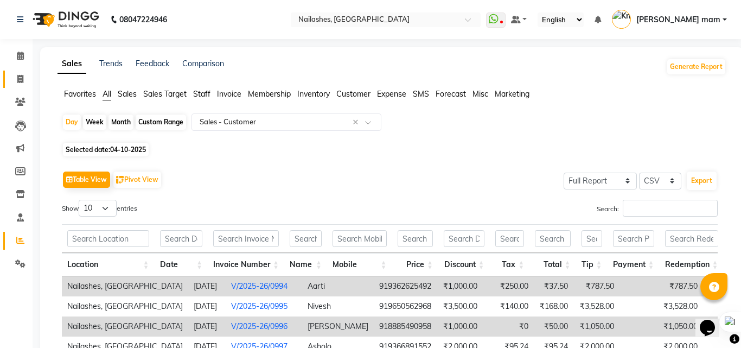
select select "5759"
select select "service"
